Goal: Task Accomplishment & Management: Complete application form

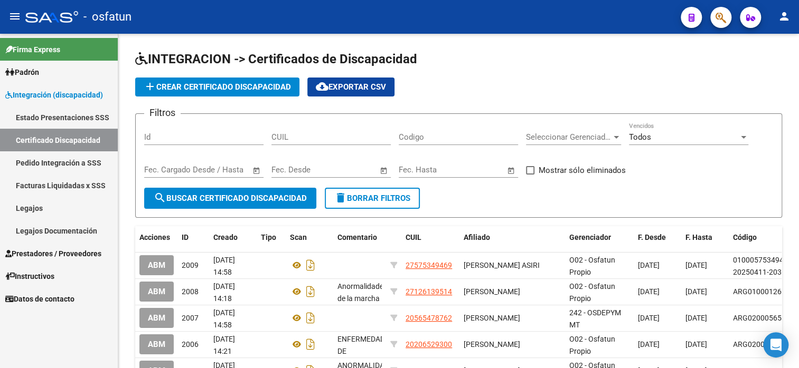
click at [46, 257] on span "Prestadores / Proveedores" at bounding box center [53, 254] width 96 height 12
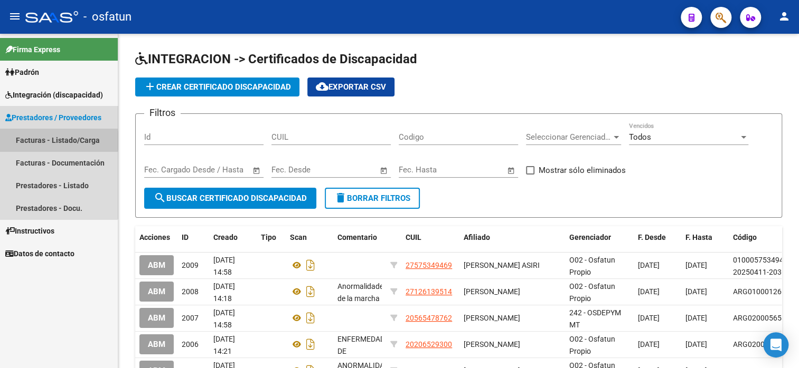
click at [43, 141] on link "Facturas - Listado/Carga" at bounding box center [59, 140] width 118 height 23
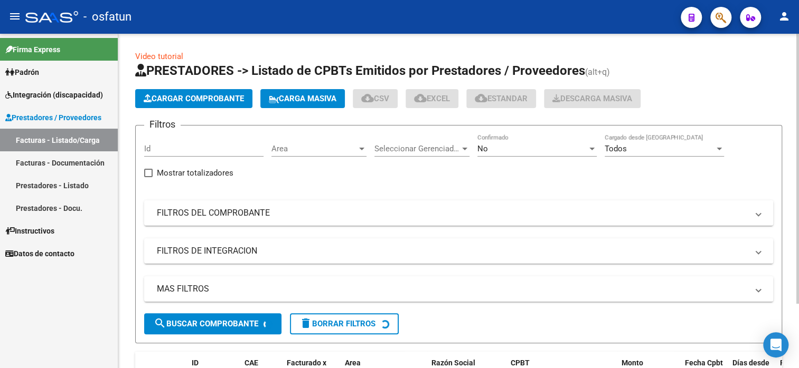
click at [213, 89] on button "Cargar Comprobante" at bounding box center [193, 98] width 117 height 19
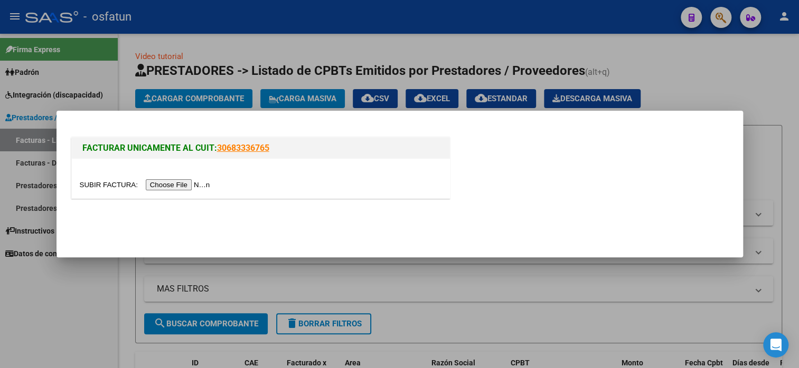
click at [160, 189] on input "file" at bounding box center [147, 184] width 134 height 11
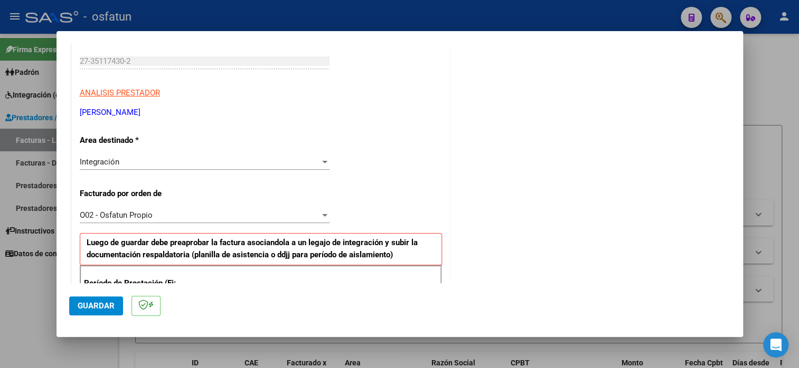
scroll to position [264, 0]
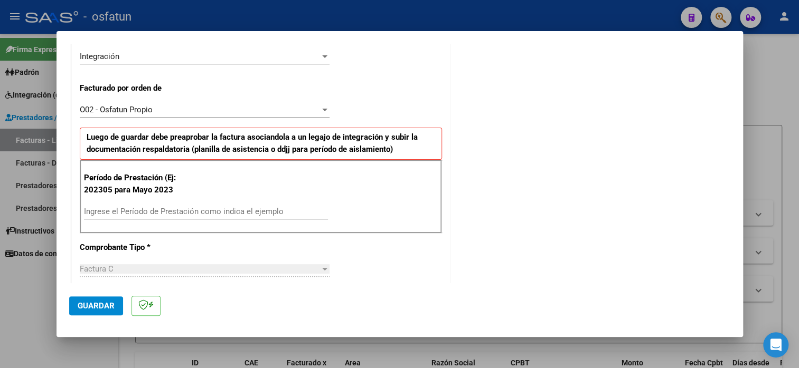
click at [177, 204] on div "Ingrese el Período de Prestación como indica el ejemplo" at bounding box center [206, 212] width 244 height 16
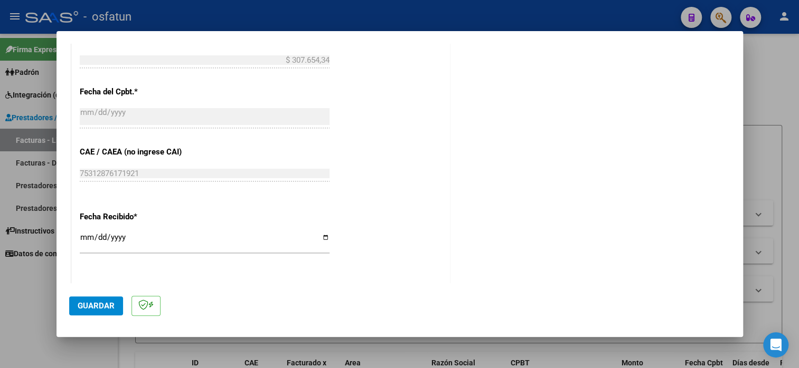
scroll to position [801, 0]
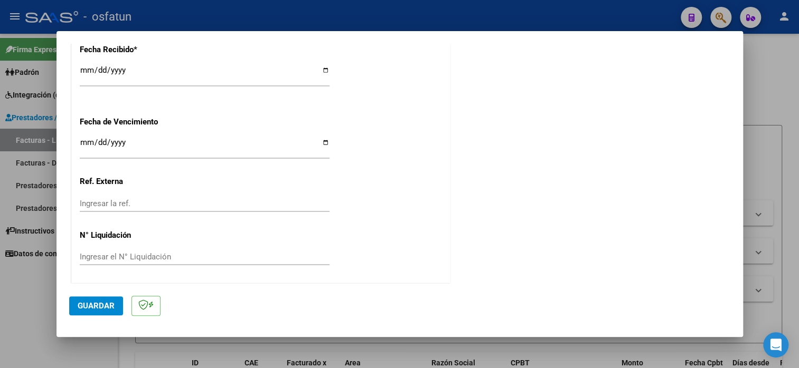
type input "202507"
click at [89, 311] on button "Guardar" at bounding box center [96, 306] width 54 height 19
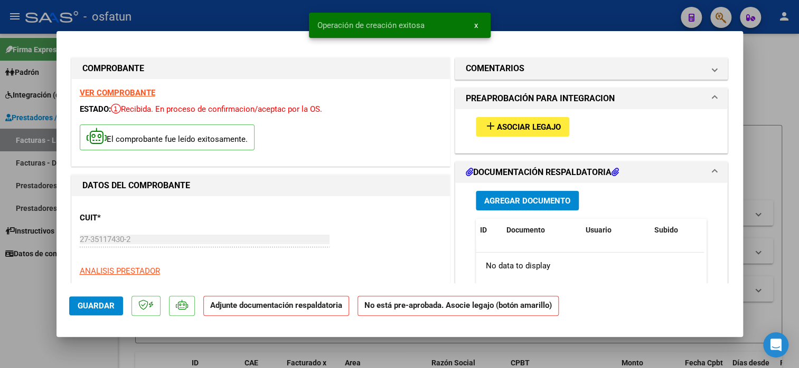
click at [520, 124] on span "Asociar Legajo" at bounding box center [529, 127] width 64 height 10
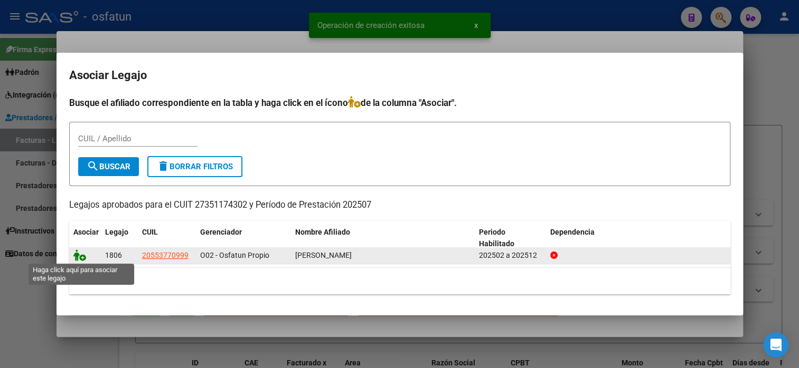
click at [81, 254] on icon at bounding box center [79, 256] width 13 height 12
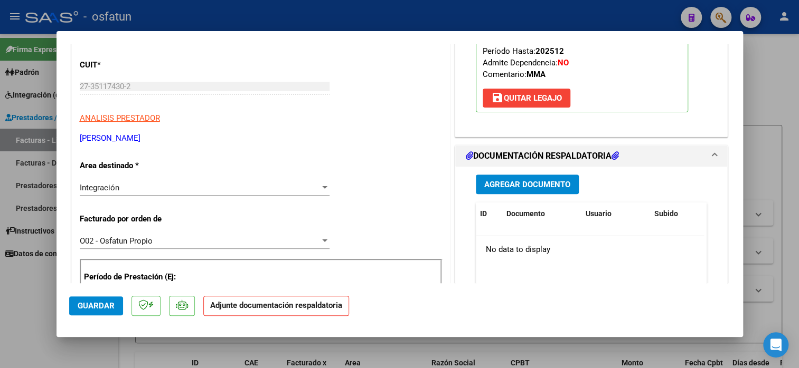
scroll to position [158, 0]
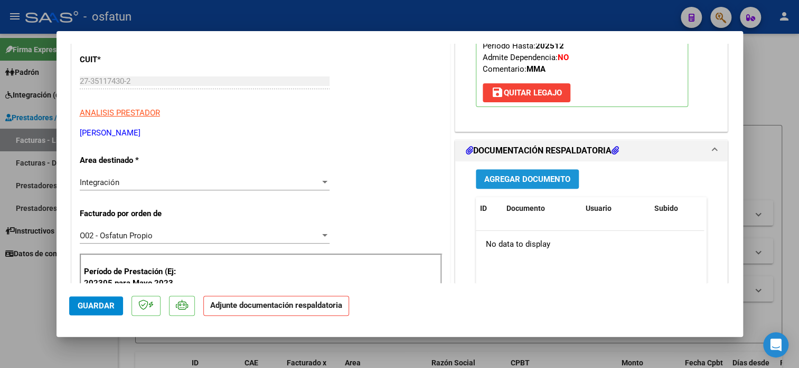
click at [517, 183] on span "Agregar Documento" at bounding box center [527, 180] width 86 height 10
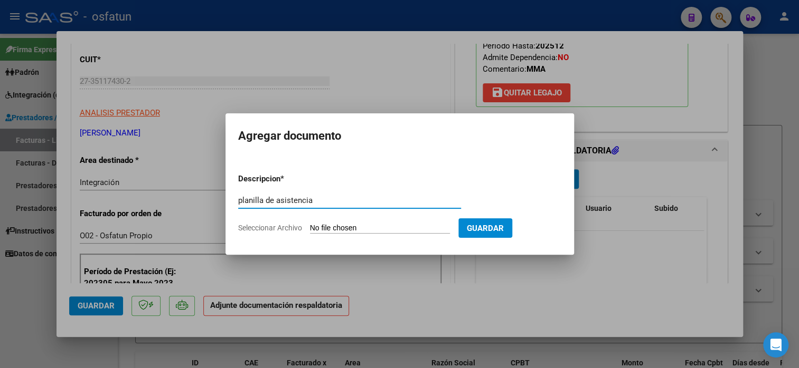
type input "planilla de asistencia"
click at [381, 227] on input "Seleccionar Archivo" at bounding box center [380, 229] width 140 height 10
type input "C:\fakepath\[PERSON_NAME] 148 asis.pdf"
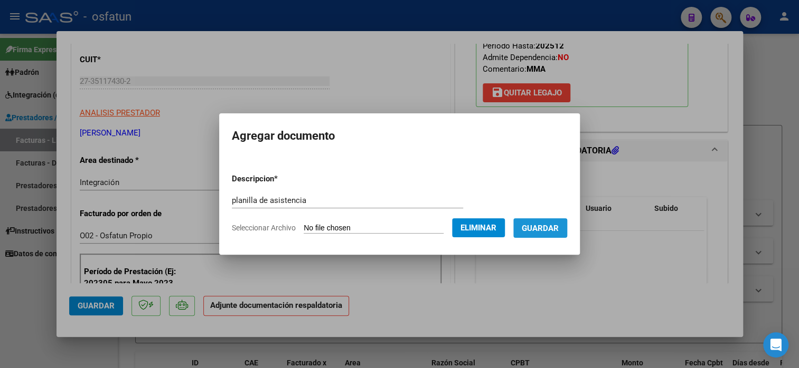
click at [539, 235] on button "Guardar" at bounding box center [540, 229] width 54 height 20
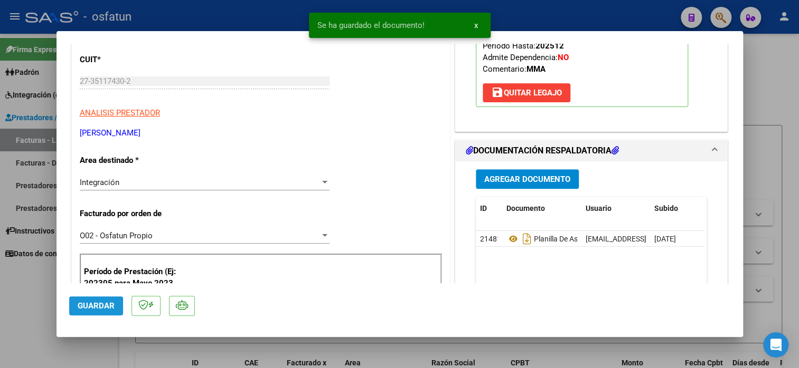
click at [82, 308] on span "Guardar" at bounding box center [96, 306] width 37 height 10
click at [776, 107] on div at bounding box center [399, 184] width 799 height 368
type input "$ 0,00"
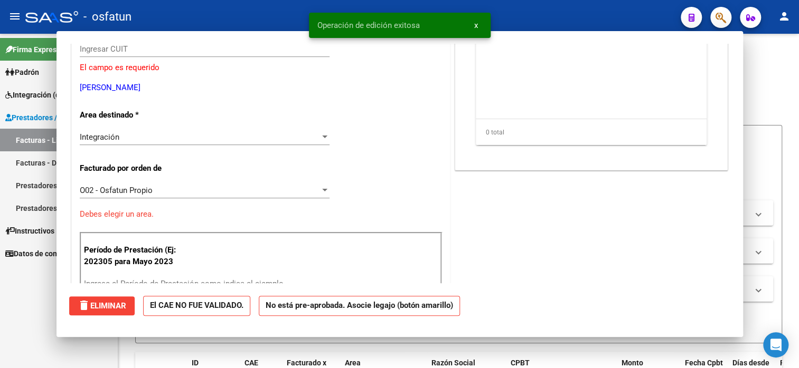
scroll to position [126, 0]
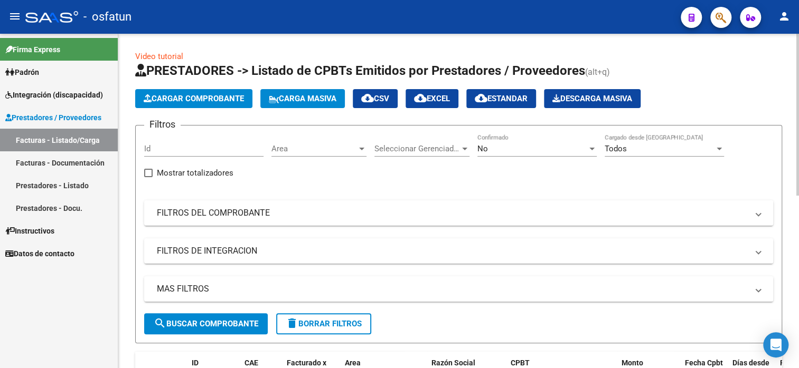
click at [186, 102] on span "Cargar Comprobante" at bounding box center [194, 99] width 100 height 10
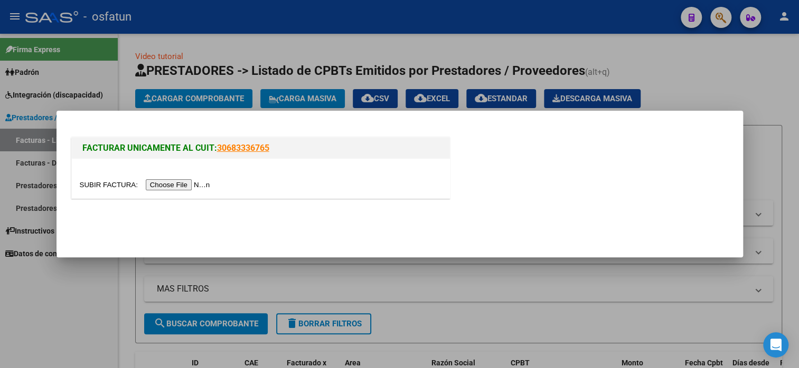
click at [158, 187] on input "file" at bounding box center [147, 184] width 134 height 11
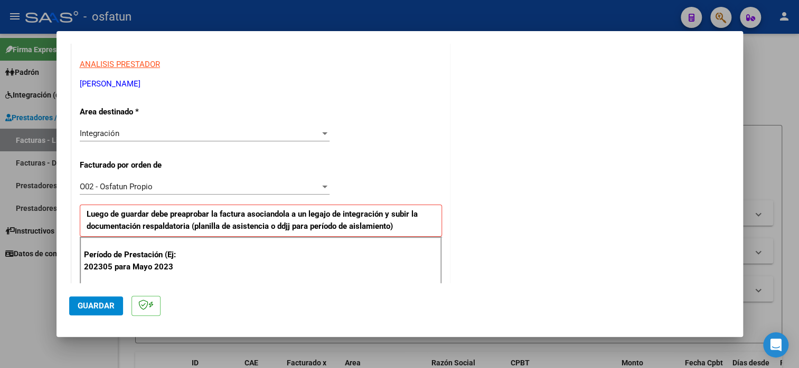
scroll to position [211, 0]
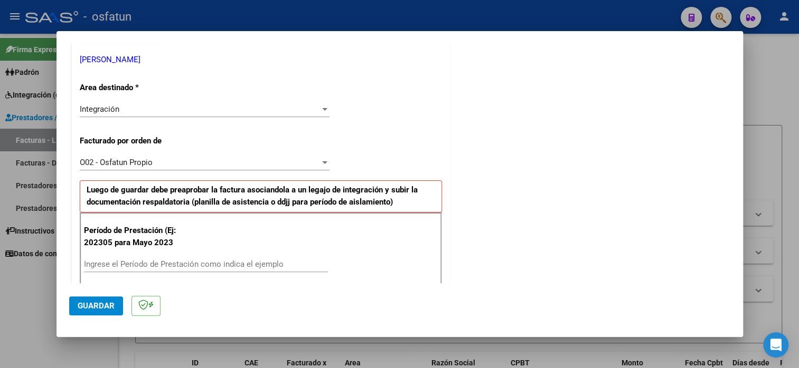
click at [169, 260] on input "Ingrese el Período de Prestación como indica el ejemplo" at bounding box center [206, 265] width 244 height 10
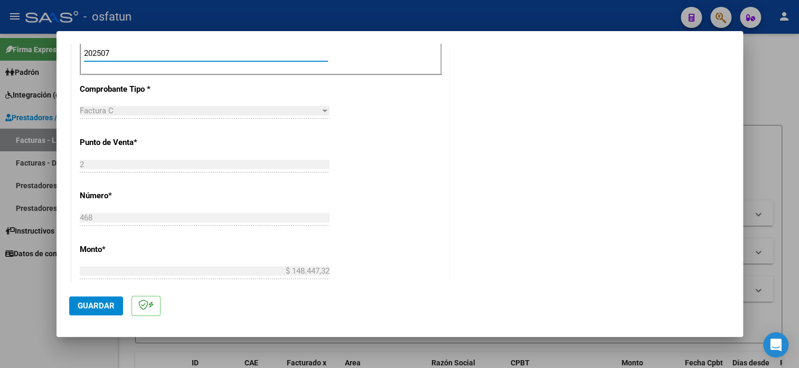
type input "202507"
click at [85, 305] on span "Guardar" at bounding box center [96, 306] width 37 height 10
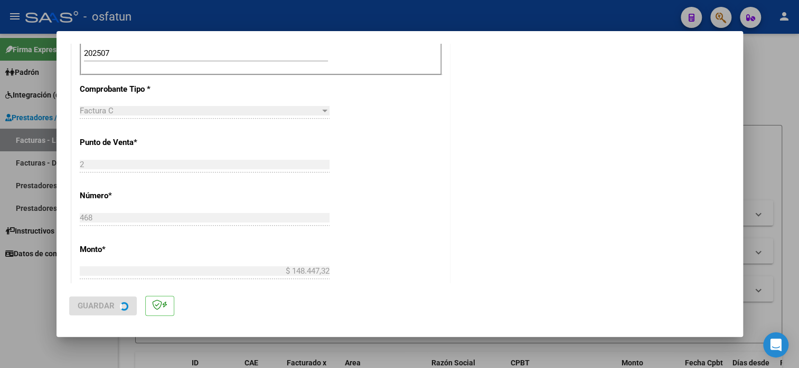
scroll to position [0, 0]
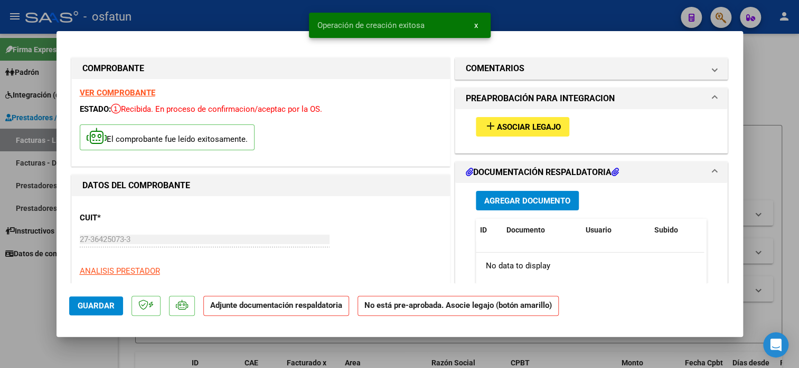
click at [497, 129] on span "Asociar Legajo" at bounding box center [529, 127] width 64 height 10
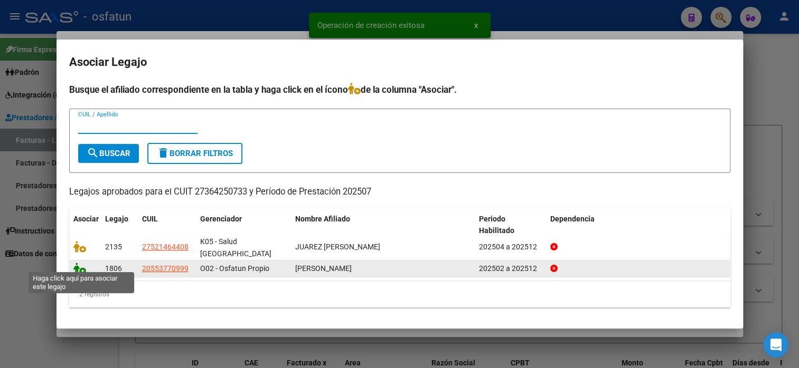
click at [81, 263] on icon at bounding box center [79, 269] width 13 height 12
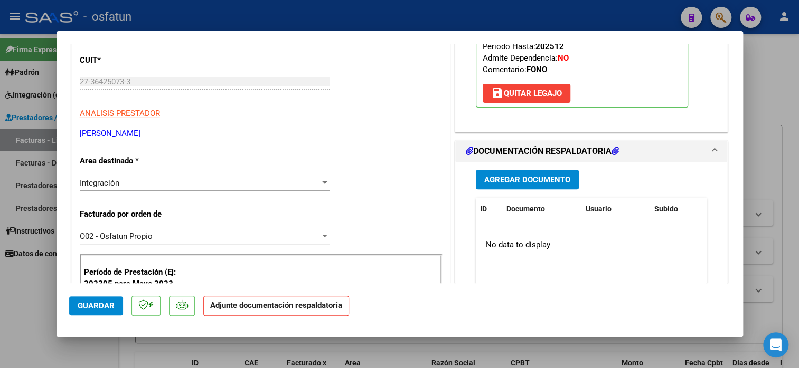
scroll to position [158, 0]
click at [529, 176] on span "Agregar Documento" at bounding box center [527, 180] width 86 height 10
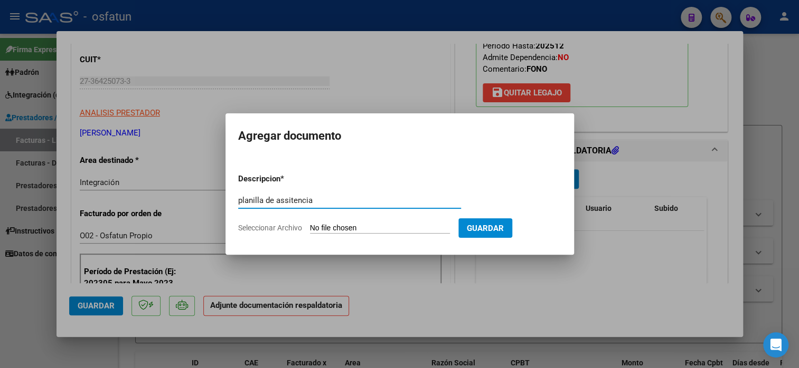
type input "planilla de assitencia"
click at [379, 232] on input "Seleccionar Archivo" at bounding box center [380, 229] width 140 height 10
type input "C:\fakepath\[PERSON_NAME] 468 asis.pdf"
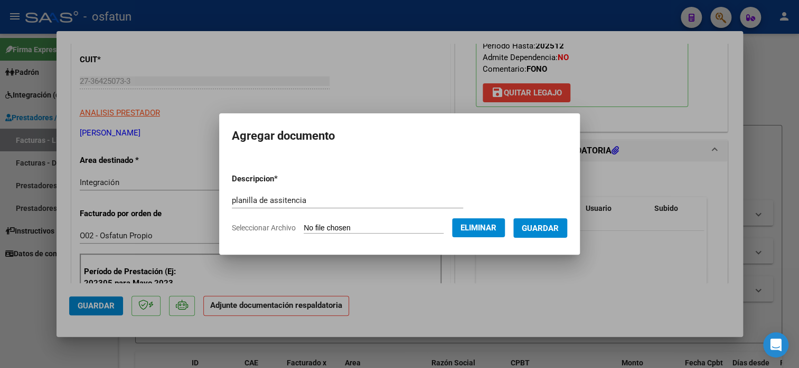
click at [558, 230] on span "Guardar" at bounding box center [539, 229] width 37 height 10
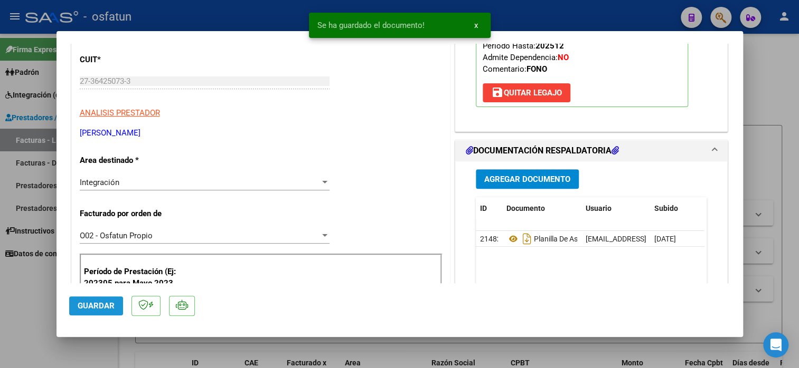
click at [93, 311] on button "Guardar" at bounding box center [96, 306] width 54 height 19
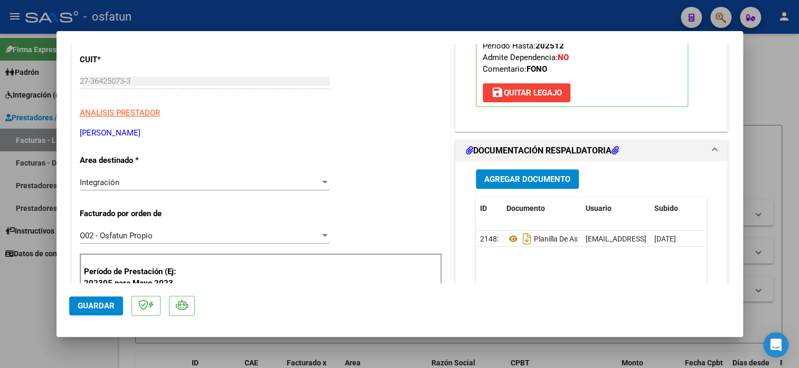
click at [92, 311] on button "Guardar" at bounding box center [96, 306] width 54 height 19
click at [43, 293] on div at bounding box center [399, 184] width 799 height 368
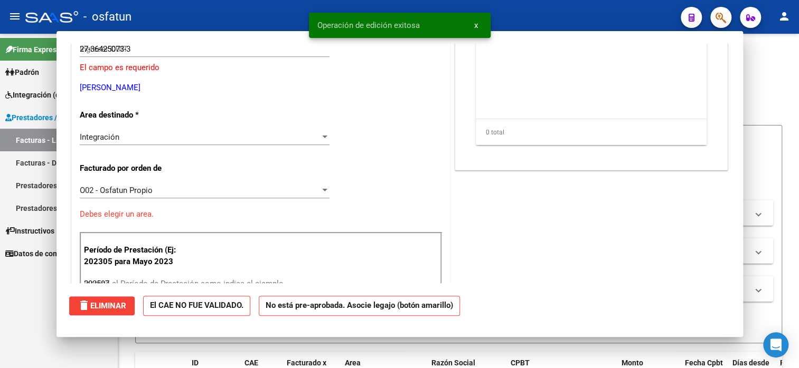
type input "$ 0,00"
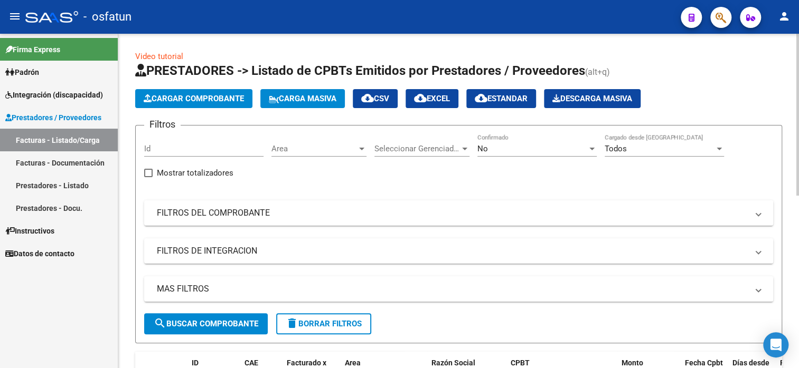
click at [216, 98] on span "Cargar Comprobante" at bounding box center [194, 99] width 100 height 10
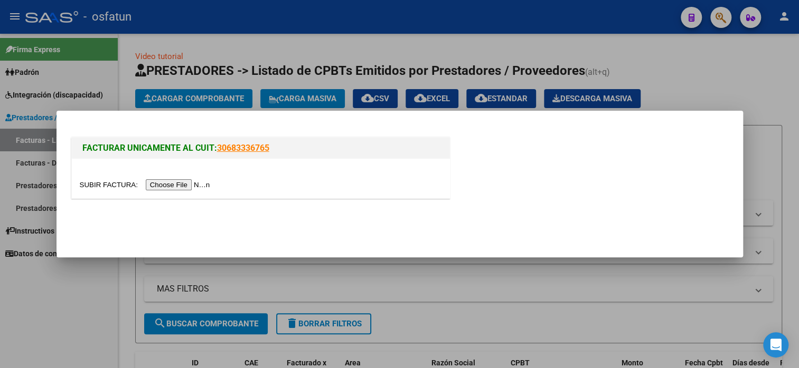
click at [192, 184] on input "file" at bounding box center [147, 184] width 134 height 11
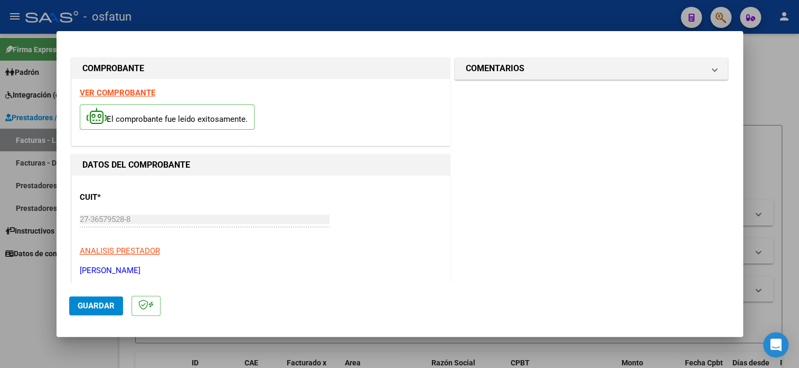
scroll to position [211, 0]
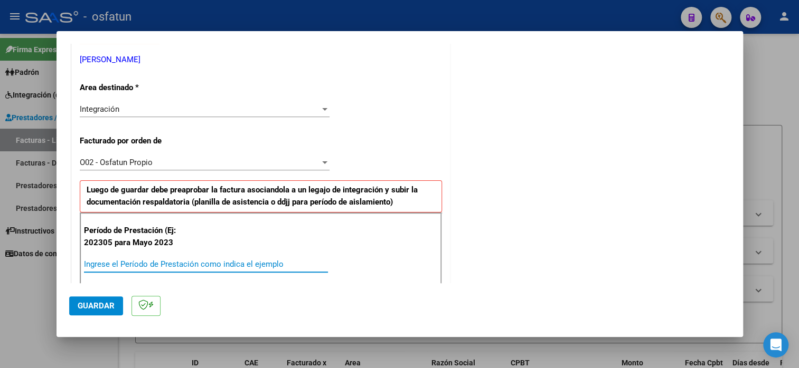
click at [252, 262] on input "Ingrese el Período de Prestación como indica el ejemplo" at bounding box center [206, 265] width 244 height 10
type input "202507"
click at [91, 304] on span "Guardar" at bounding box center [96, 306] width 37 height 10
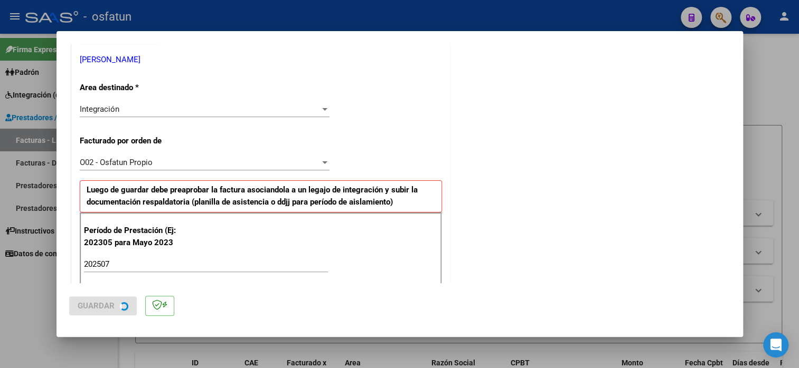
scroll to position [0, 0]
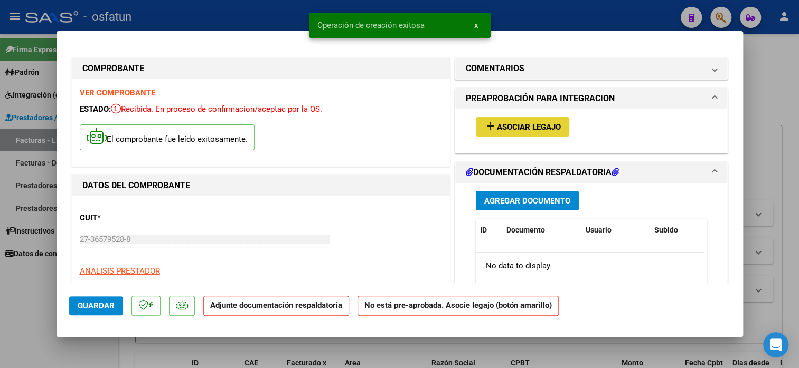
click at [490, 132] on button "add Asociar Legajo" at bounding box center [522, 127] width 93 height 20
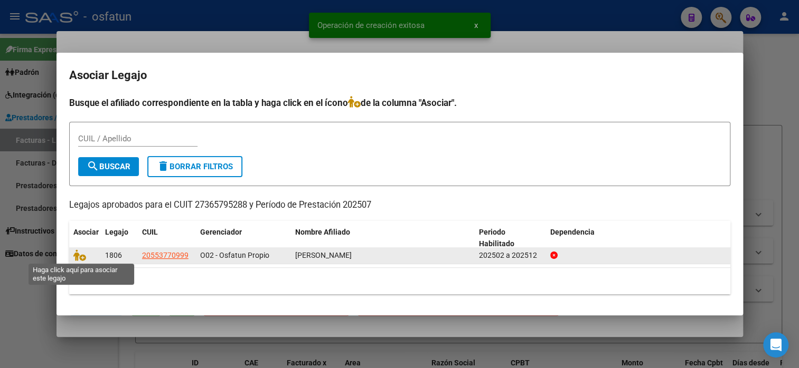
click at [88, 259] on span at bounding box center [81, 255] width 16 height 8
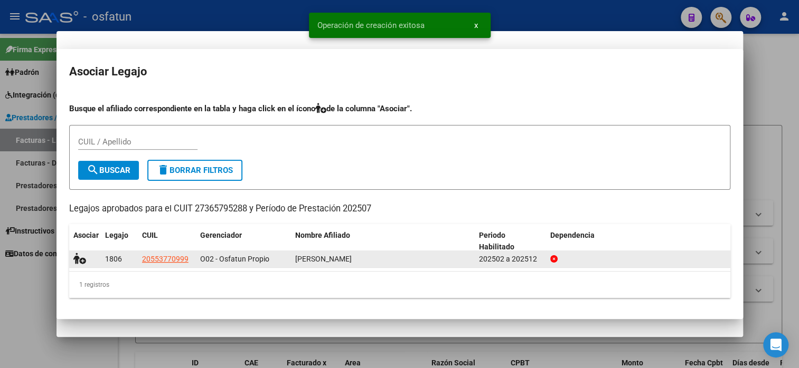
click at [85, 257] on div "27-36579528-8 Ingresar CUIT" at bounding box center [205, 245] width 250 height 26
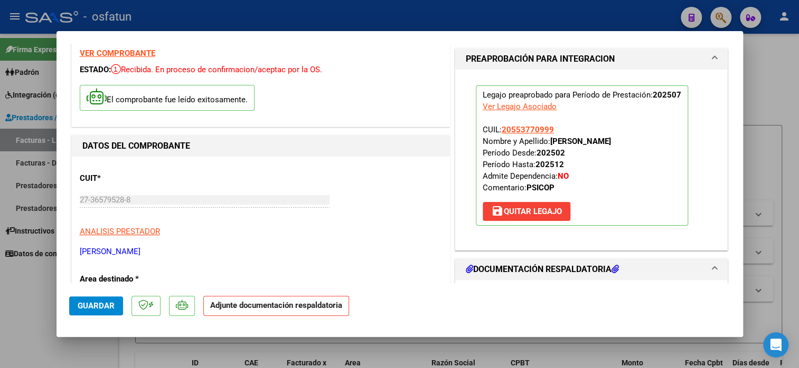
scroll to position [158, 0]
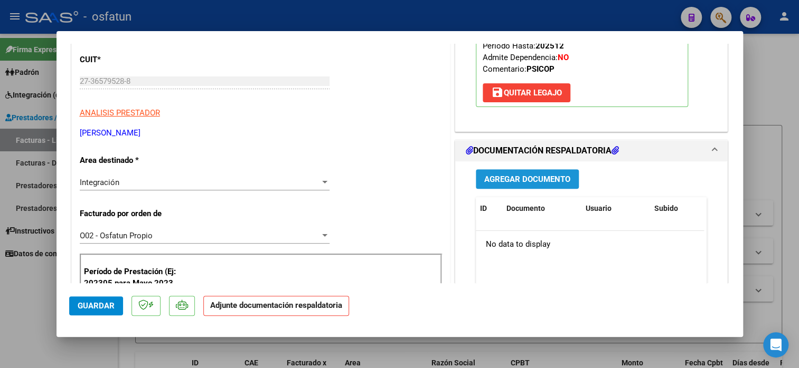
click at [517, 188] on button "Agregar Documento" at bounding box center [527, 179] width 103 height 20
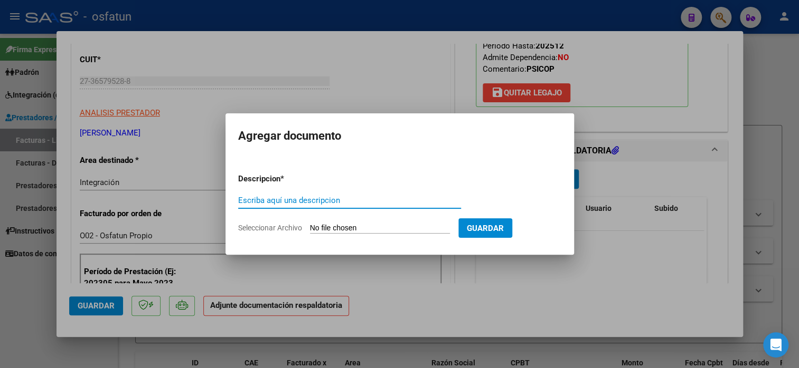
click at [308, 206] on div "Escriba aquí una descripcion" at bounding box center [349, 201] width 223 height 16
click at [307, 202] on input "planilla de asistenmcia" at bounding box center [349, 201] width 223 height 10
type input "planilla de asistencia"
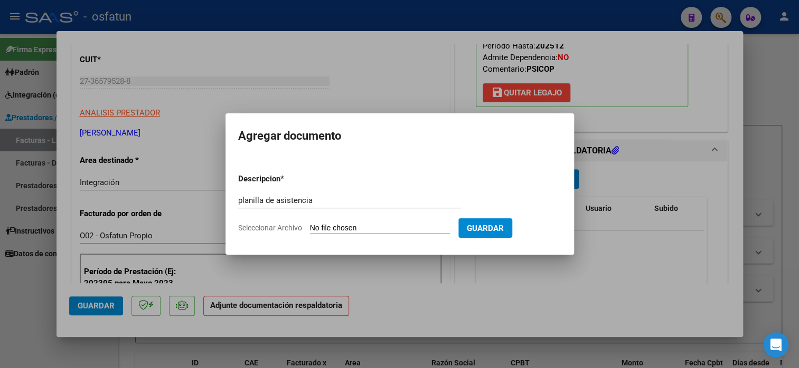
click at [375, 227] on input "Seleccionar Archivo" at bounding box center [380, 229] width 140 height 10
type input "C:\fakepath\[PERSON_NAME] 49 asis.pdf"
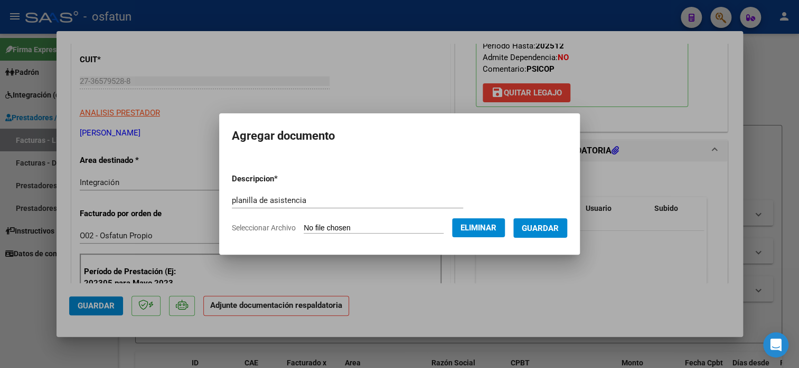
click at [567, 237] on button "Guardar" at bounding box center [540, 229] width 54 height 20
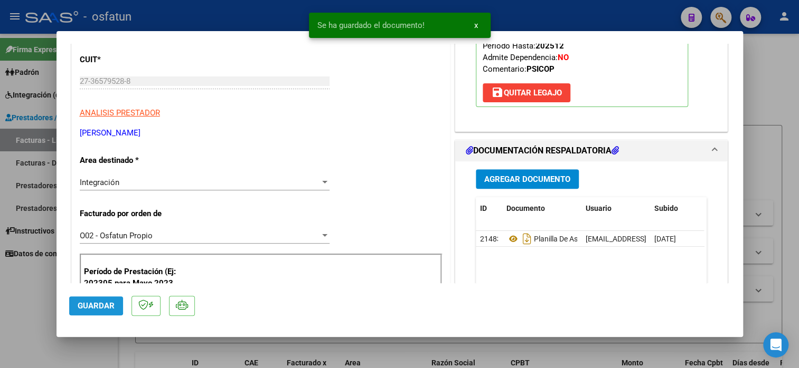
click at [92, 305] on span "Guardar" at bounding box center [96, 306] width 37 height 10
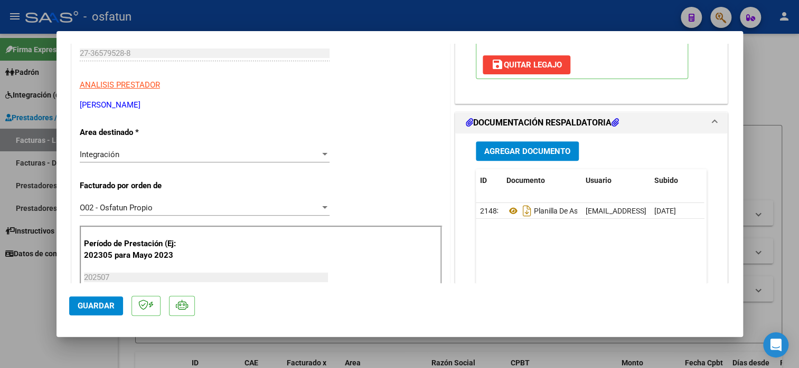
scroll to position [317, 0]
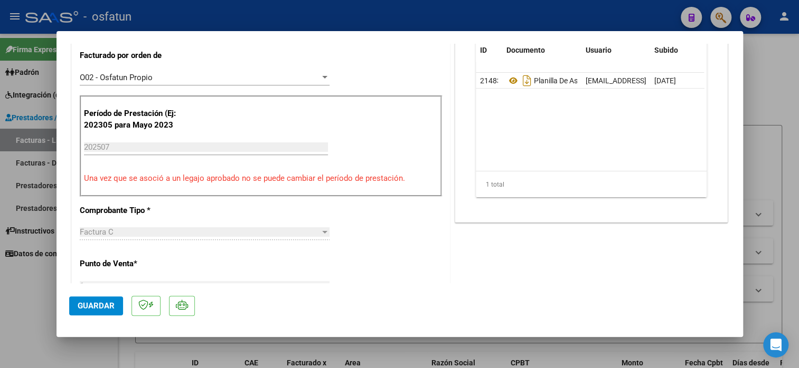
click at [93, 306] on span "Guardar" at bounding box center [96, 306] width 37 height 10
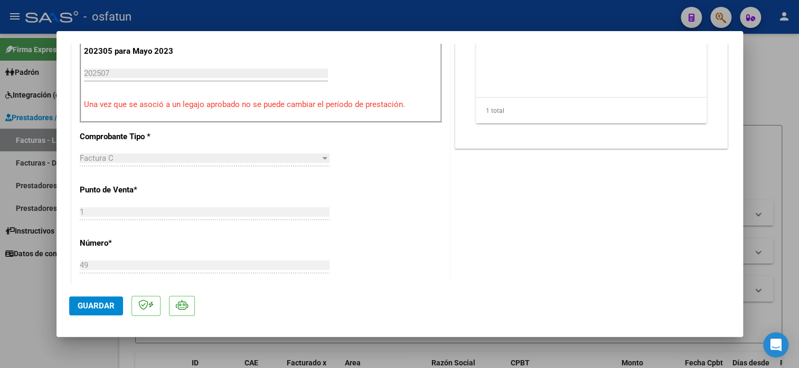
scroll to position [475, 0]
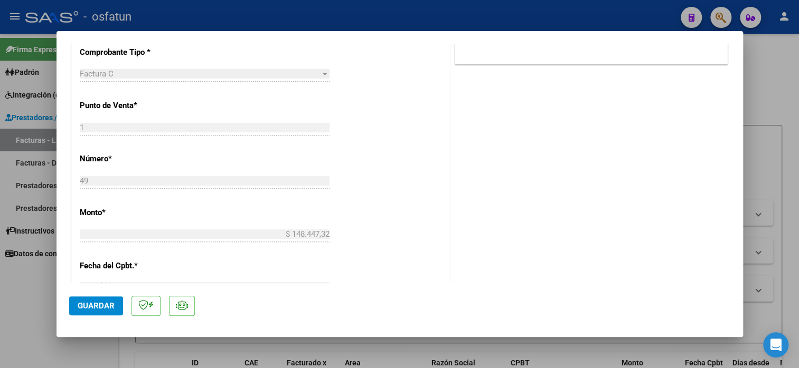
click at [99, 301] on span "Guardar" at bounding box center [96, 306] width 37 height 10
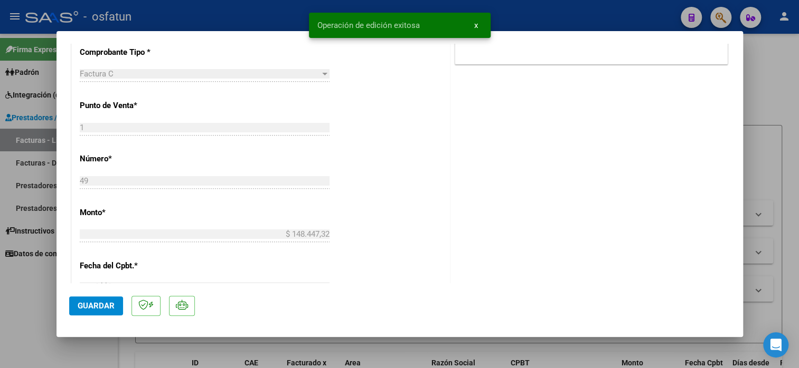
click at [778, 117] on div at bounding box center [399, 184] width 799 height 368
type input "$ 0,00"
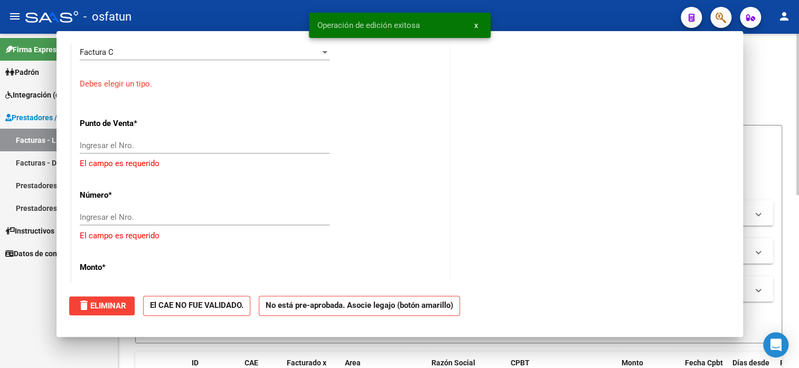
scroll to position [453, 0]
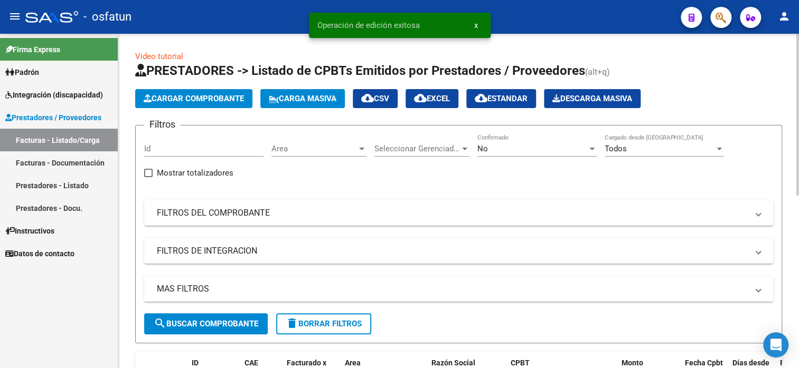
click at [195, 101] on span "Cargar Comprobante" at bounding box center [194, 99] width 100 height 10
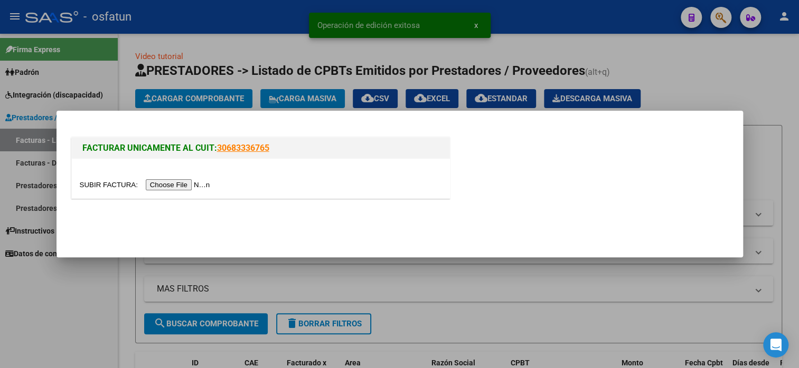
click at [187, 187] on input "file" at bounding box center [147, 184] width 134 height 11
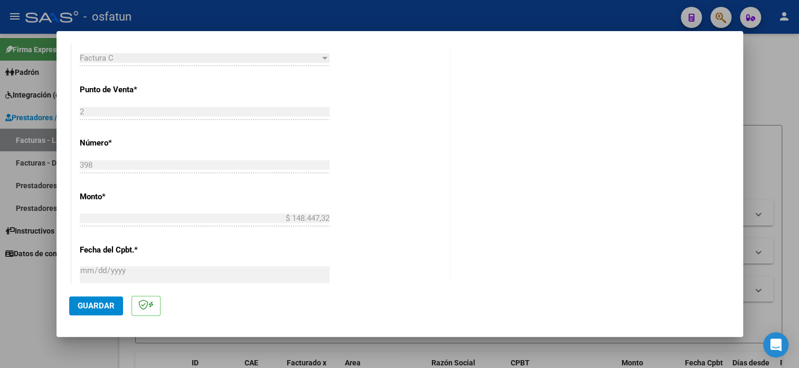
scroll to position [369, 0]
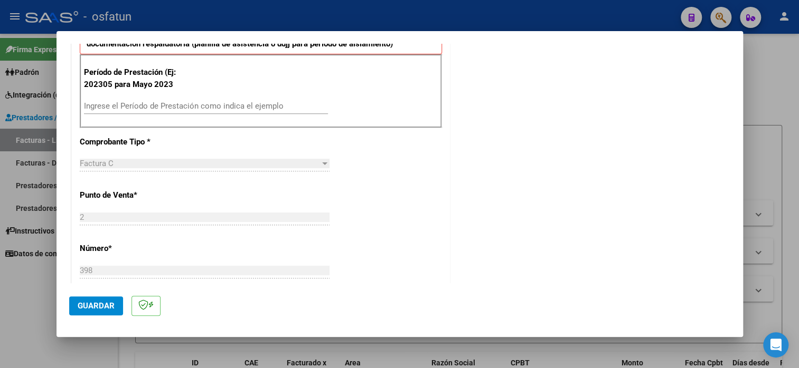
click at [122, 102] on input "Ingrese el Período de Prestación como indica el ejemplo" at bounding box center [206, 106] width 244 height 10
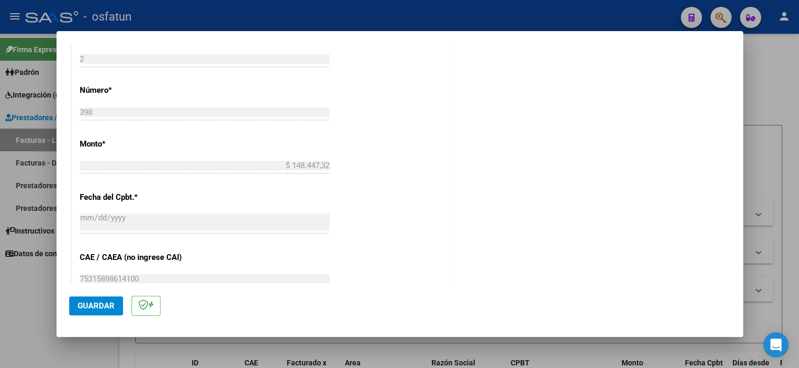
scroll to position [739, 0]
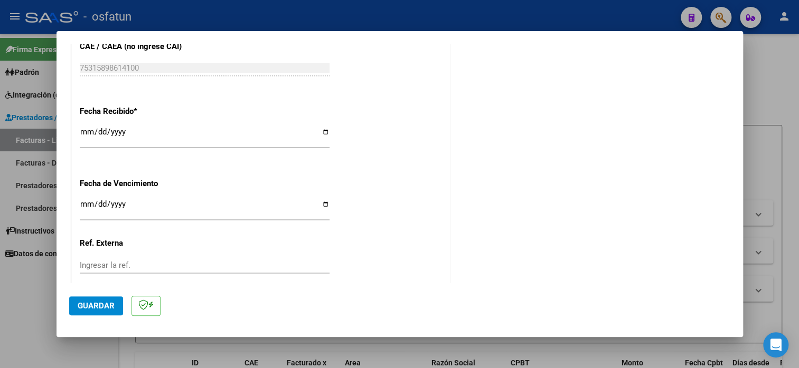
type input "202507"
click at [103, 298] on button "Guardar" at bounding box center [96, 306] width 54 height 19
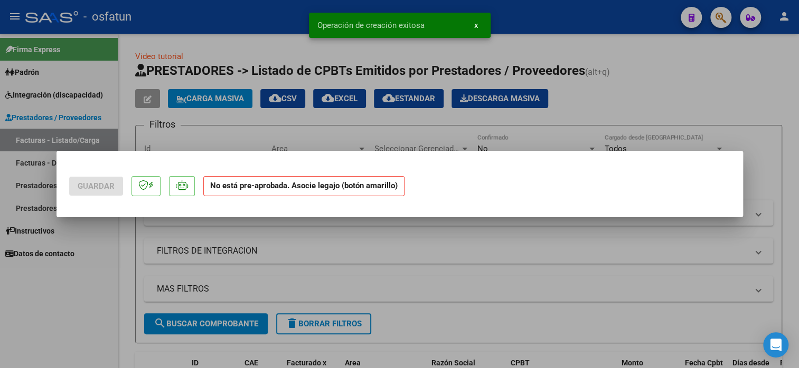
scroll to position [0, 0]
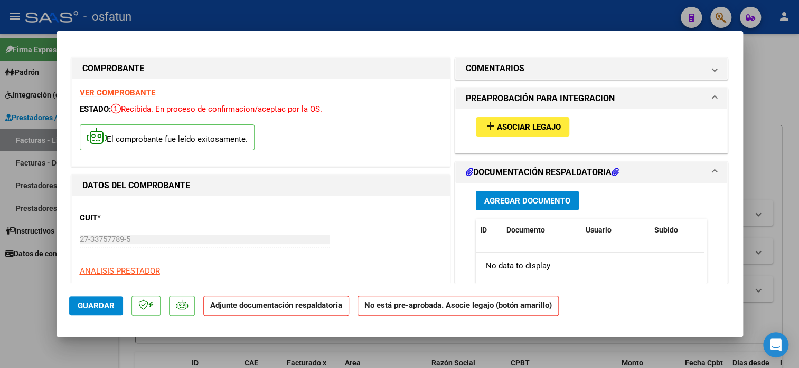
click at [512, 124] on span "Asociar Legajo" at bounding box center [529, 127] width 64 height 10
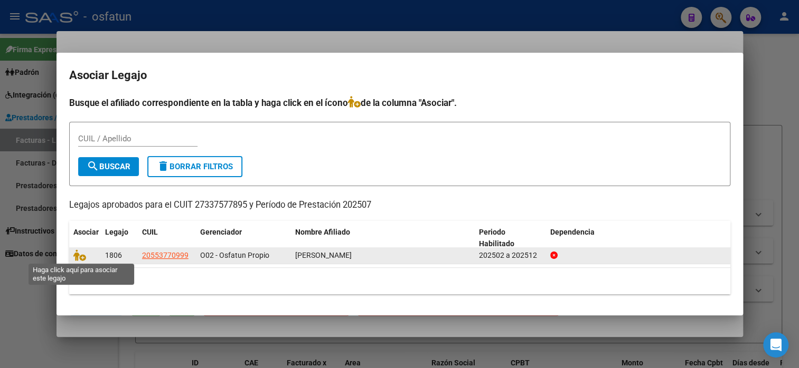
click at [85, 255] on span at bounding box center [81, 255] width 16 height 8
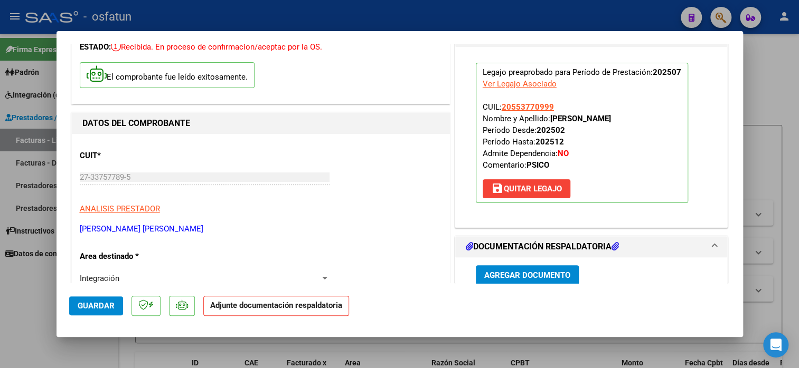
scroll to position [106, 0]
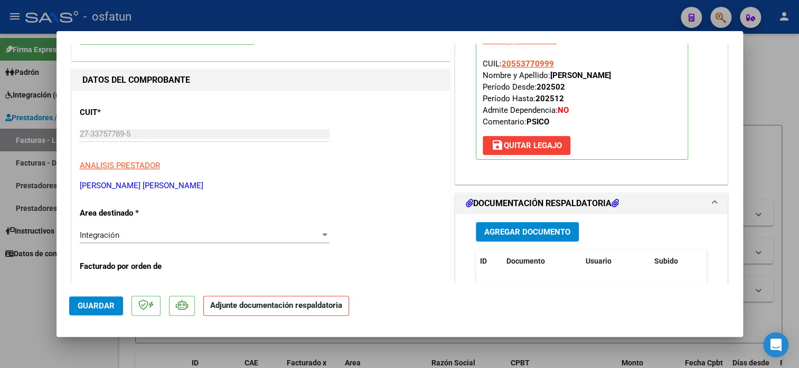
click at [513, 230] on span "Agregar Documento" at bounding box center [527, 232] width 86 height 10
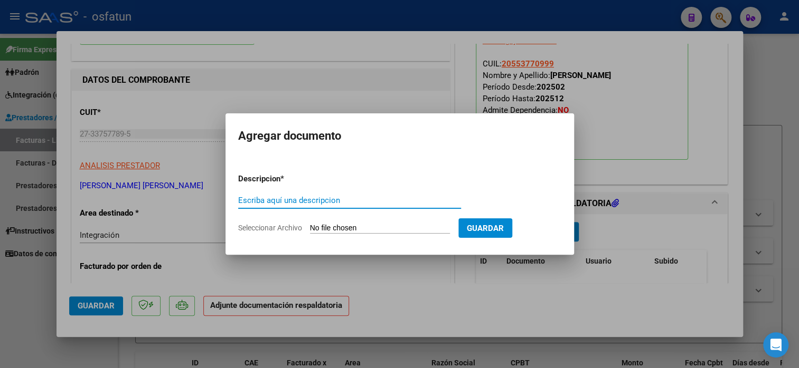
click at [327, 201] on input "Escriba aquí una descripcion" at bounding box center [349, 201] width 223 height 10
type input "planilla de asistencia"
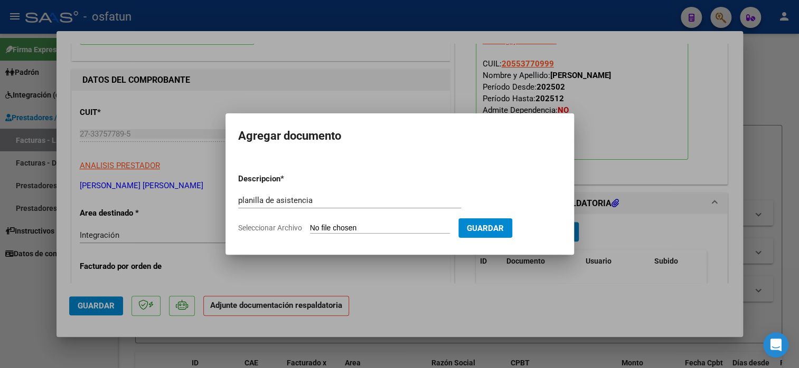
click at [336, 230] on input "Seleccionar Archivo" at bounding box center [380, 229] width 140 height 10
type input "C:\fakepath\CORTE 3998 asis.pdf"
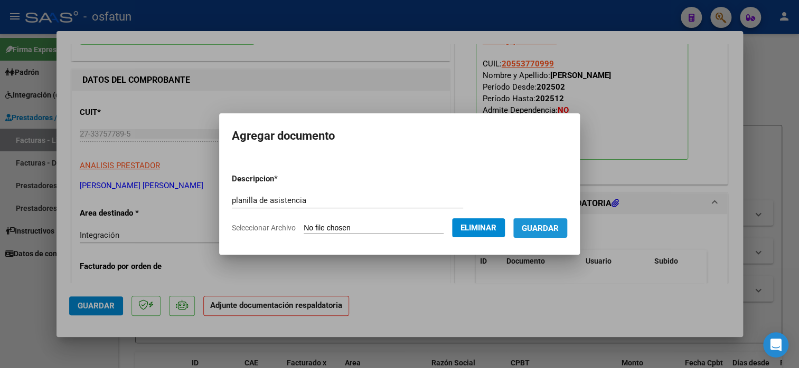
click at [554, 231] on span "Guardar" at bounding box center [539, 229] width 37 height 10
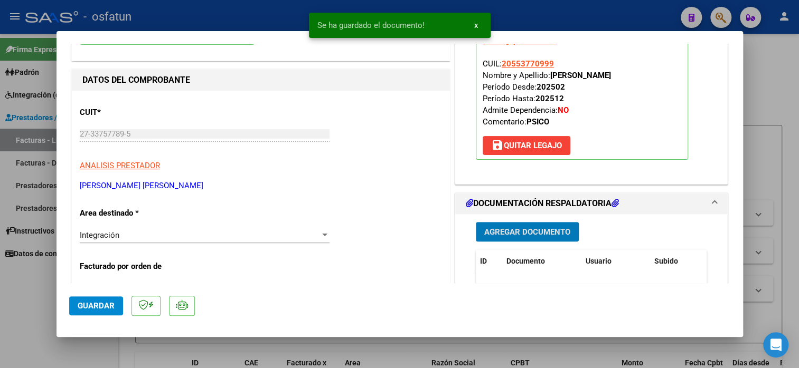
click at [108, 310] on span "Guardar" at bounding box center [96, 306] width 37 height 10
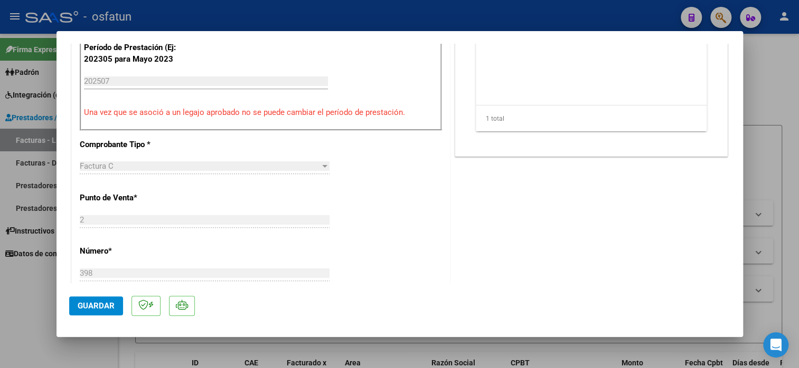
scroll to position [422, 0]
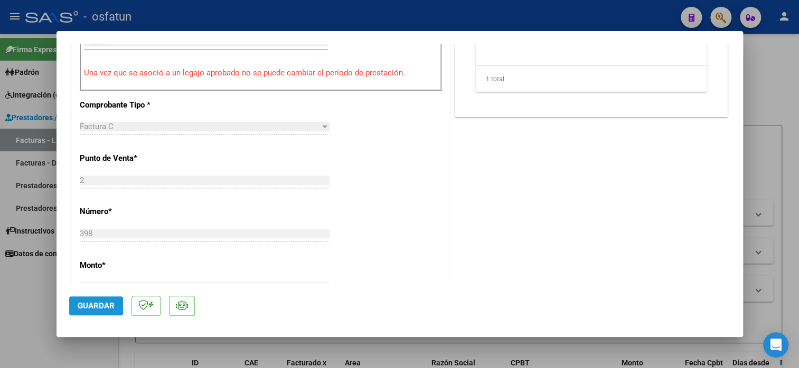
click at [94, 306] on span "Guardar" at bounding box center [96, 306] width 37 height 10
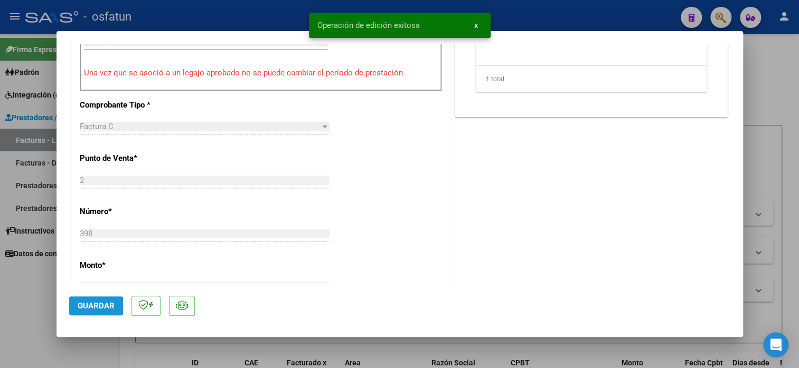
click at [94, 306] on span "Guardar" at bounding box center [96, 306] width 37 height 10
click at [758, 91] on div at bounding box center [399, 184] width 799 height 368
type input "$ 0,00"
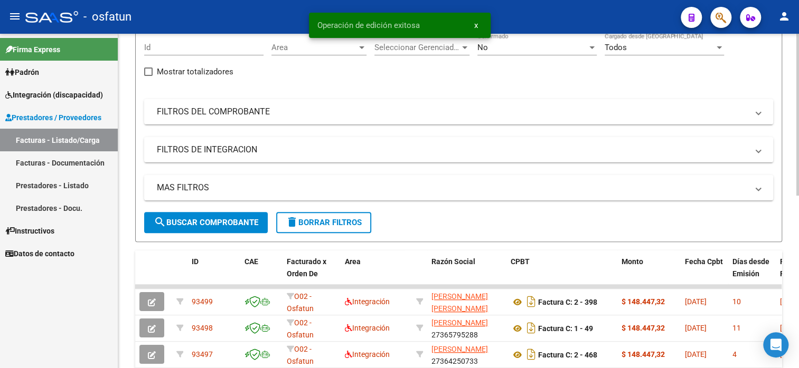
scroll to position [264, 0]
